Goal: Communication & Community: Answer question/provide support

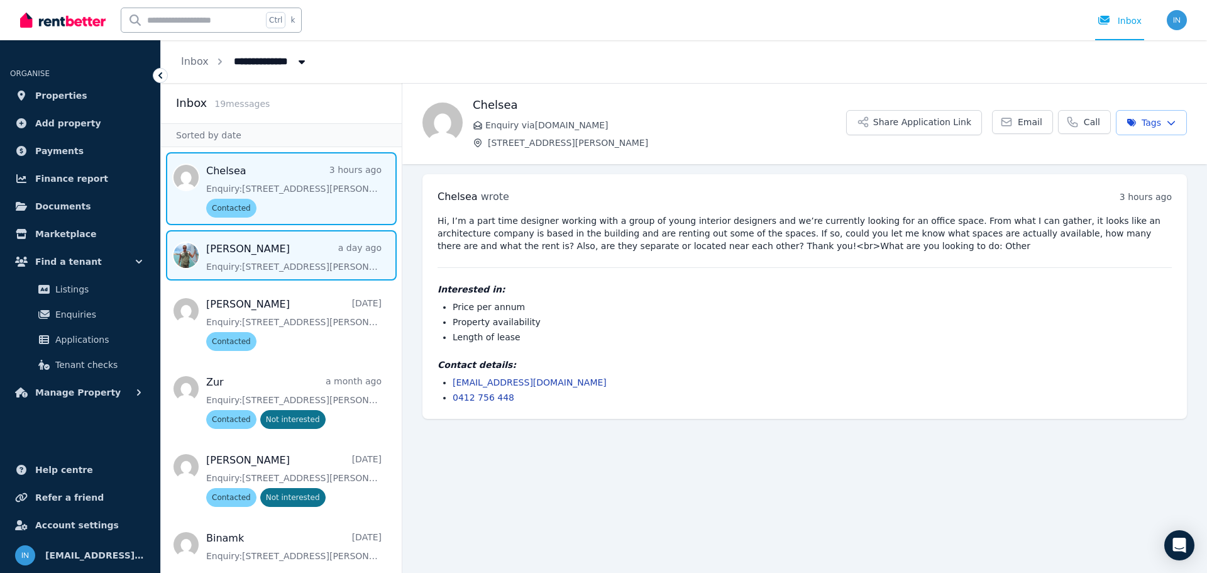
click at [305, 272] on span "Message list" at bounding box center [281, 255] width 241 height 50
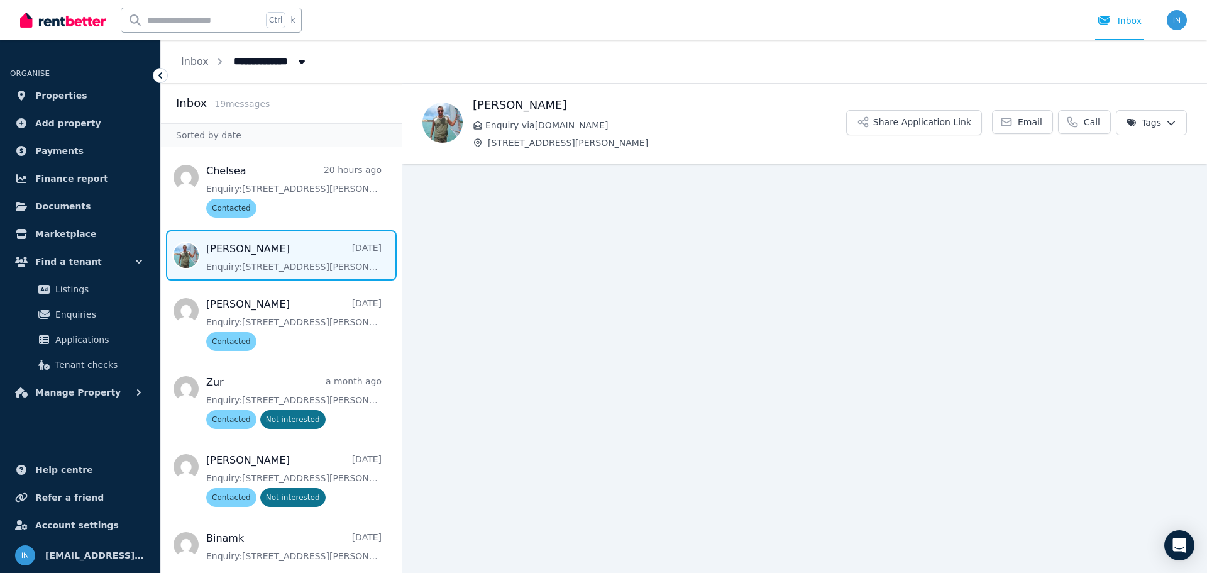
click at [305, 272] on span "Message list" at bounding box center [281, 255] width 241 height 50
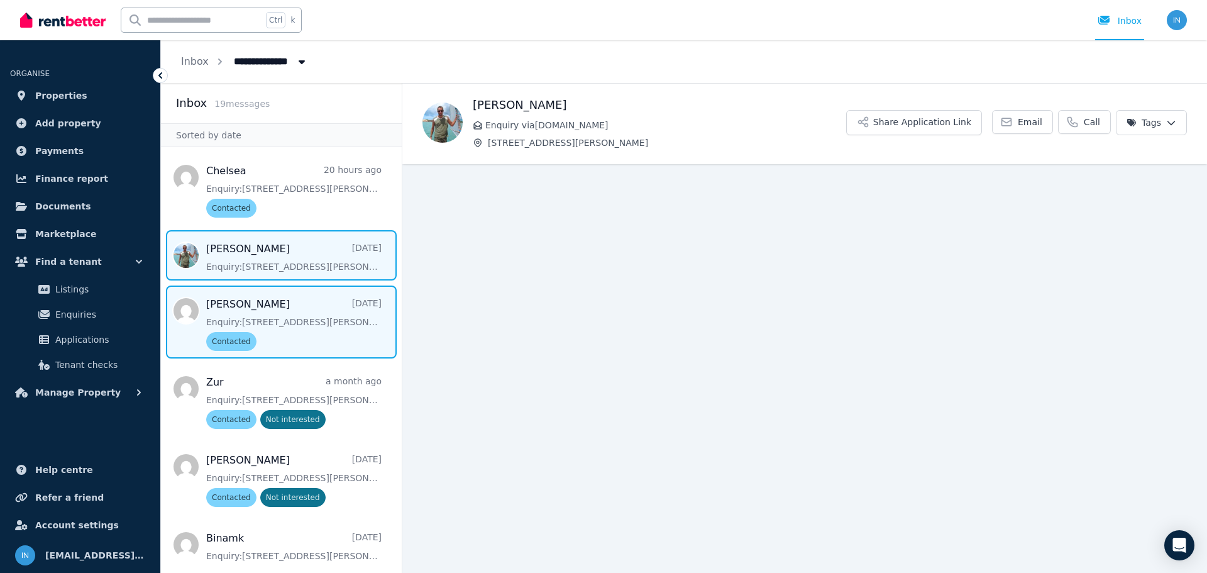
click at [294, 316] on span "Message list" at bounding box center [281, 321] width 241 height 73
click at [279, 263] on span "Message list" at bounding box center [281, 255] width 241 height 50
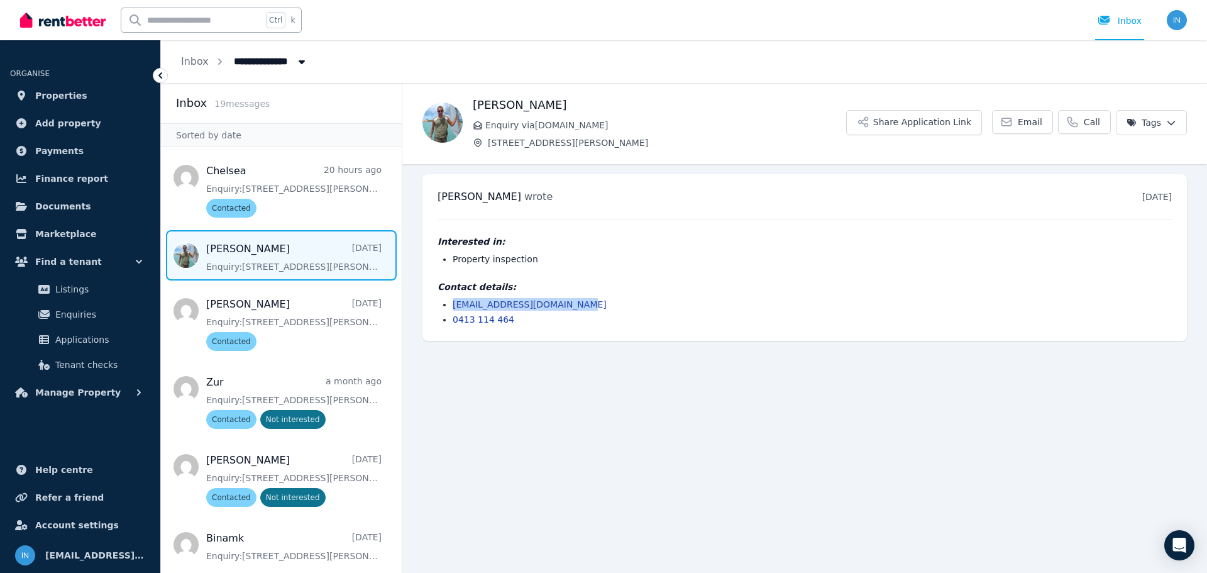
drag, startPoint x: 569, startPoint y: 305, endPoint x: 453, endPoint y: 301, distance: 115.7
click at [453, 301] on li "[EMAIL_ADDRESS][DOMAIN_NAME]" at bounding box center [812, 304] width 719 height 13
copy link "[EMAIL_ADDRESS][DOMAIN_NAME]"
click at [1166, 123] on html "**********" at bounding box center [603, 286] width 1207 height 573
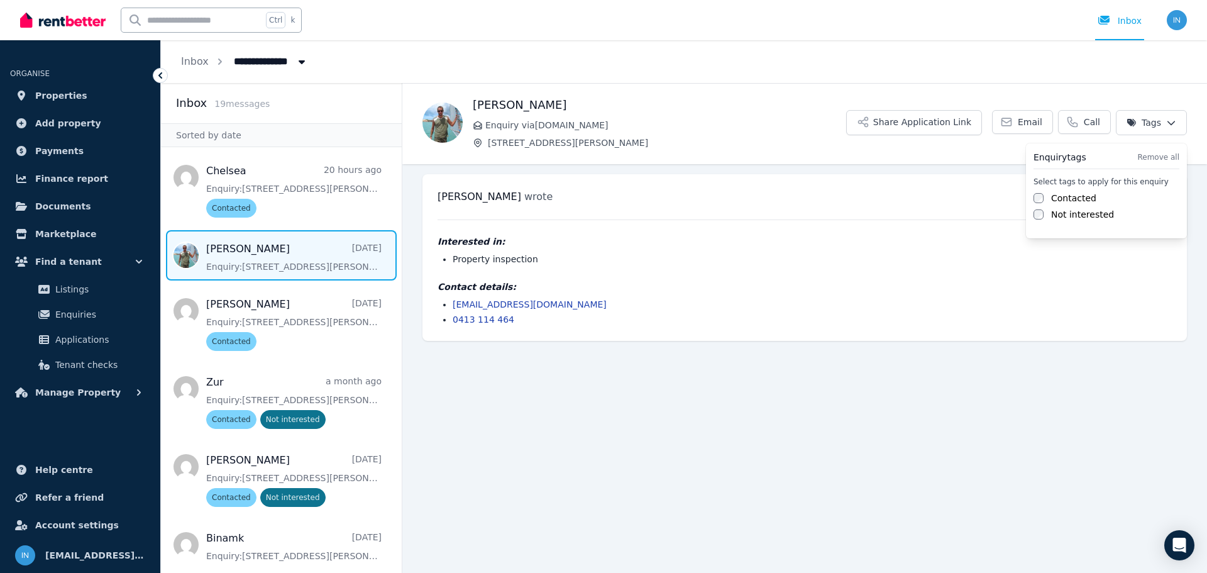
click at [1105, 200] on div "Contacted" at bounding box center [1106, 198] width 146 height 13
click at [1078, 197] on label "Contacted" at bounding box center [1073, 198] width 45 height 13
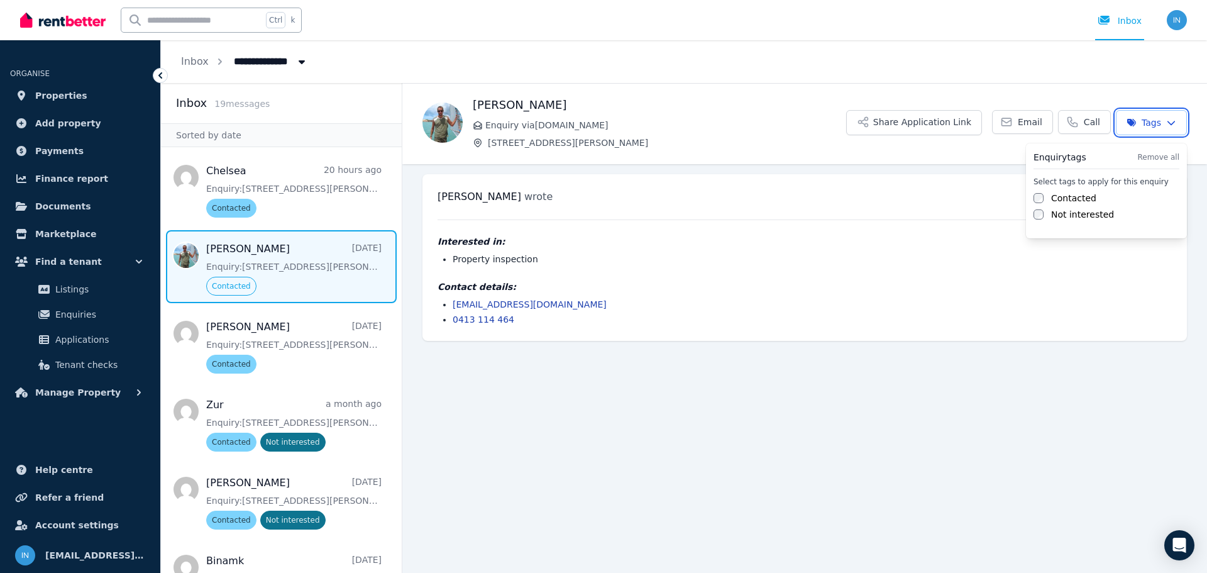
click at [766, 463] on html "**********" at bounding box center [603, 286] width 1207 height 573
